Goal: Find specific page/section

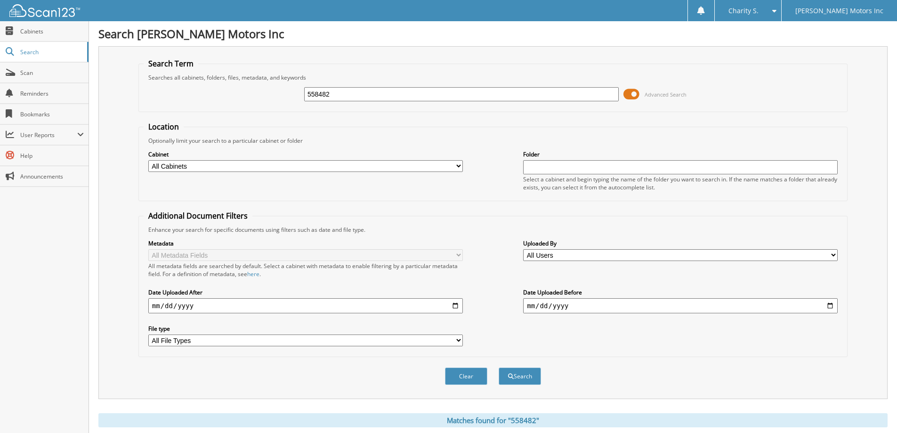
click at [348, 97] on input "558482" at bounding box center [461, 94] width 315 height 14
type input "557970"
click at [499, 367] on button "Search" at bounding box center [520, 375] width 42 height 17
click at [369, 91] on input "557970" at bounding box center [461, 94] width 315 height 14
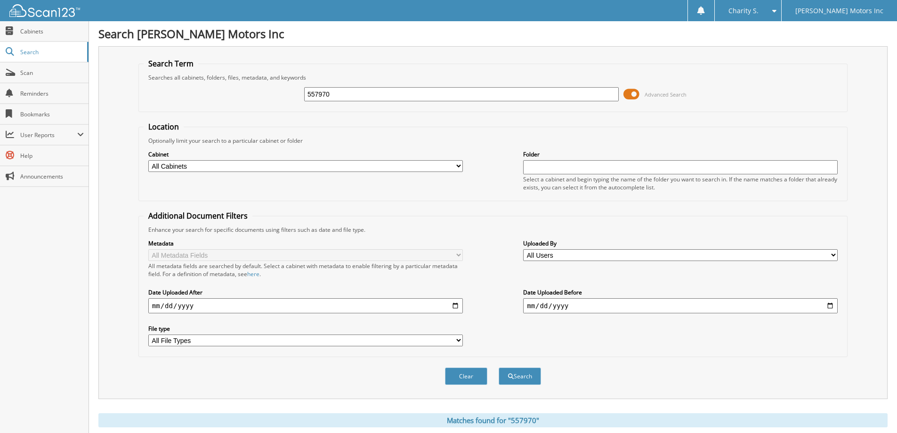
click at [369, 91] on input "557970" at bounding box center [461, 94] width 315 height 14
type input "558524"
click at [499, 367] on button "Search" at bounding box center [520, 375] width 42 height 17
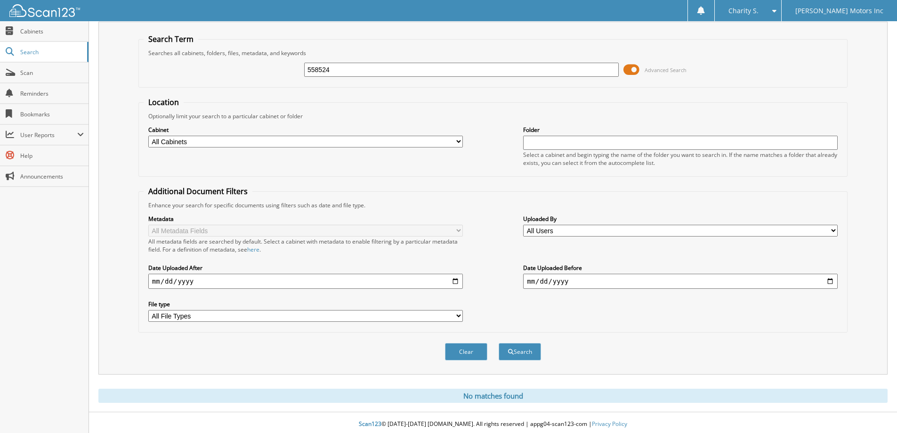
scroll to position [28, 0]
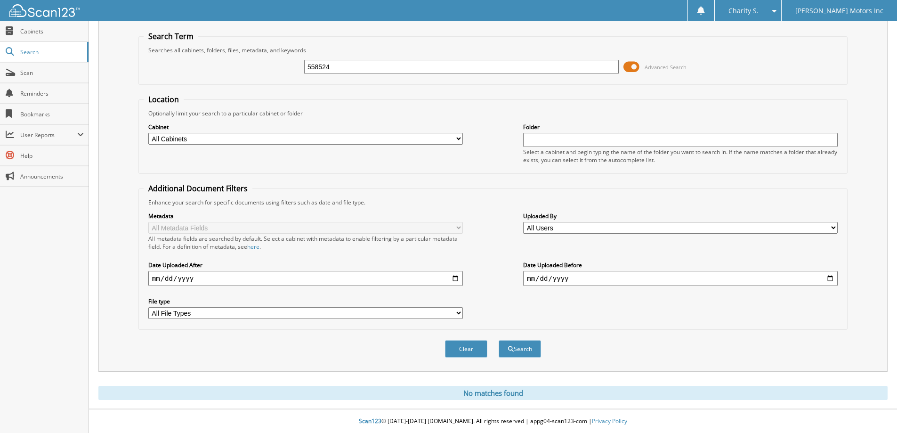
click at [403, 66] on input "558524" at bounding box center [461, 67] width 315 height 14
type input "556627"
click at [499, 340] on button "Search" at bounding box center [520, 348] width 42 height 17
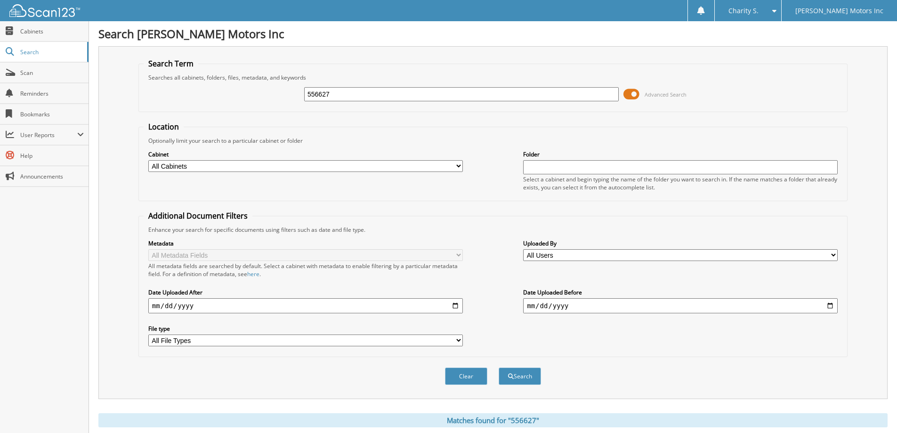
click at [355, 90] on input "556627" at bounding box center [461, 94] width 315 height 14
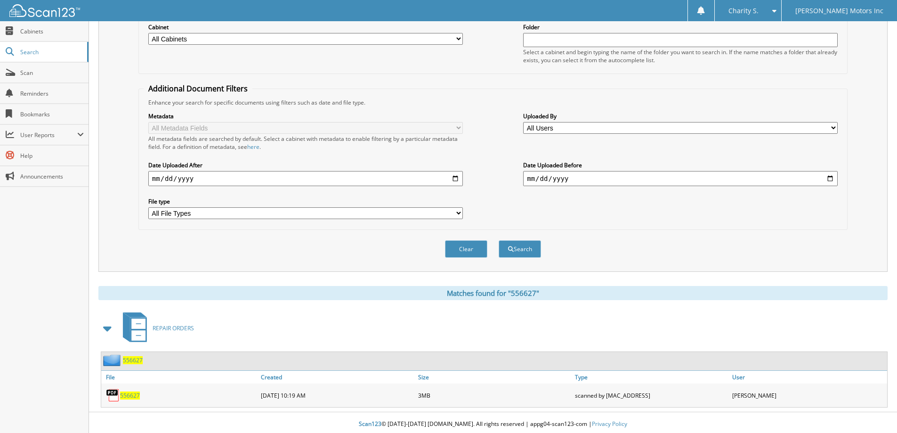
scroll to position [130, 0]
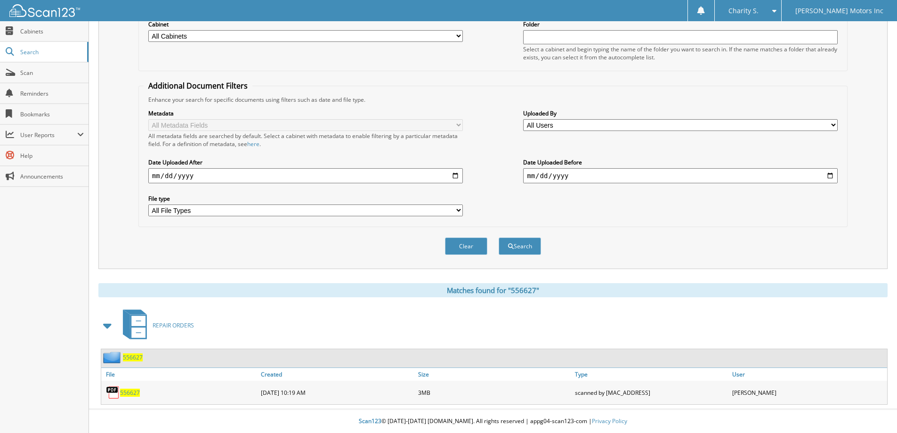
click at [129, 394] on span "556627" at bounding box center [130, 392] width 20 height 8
